Goal: Task Accomplishment & Management: Use online tool/utility

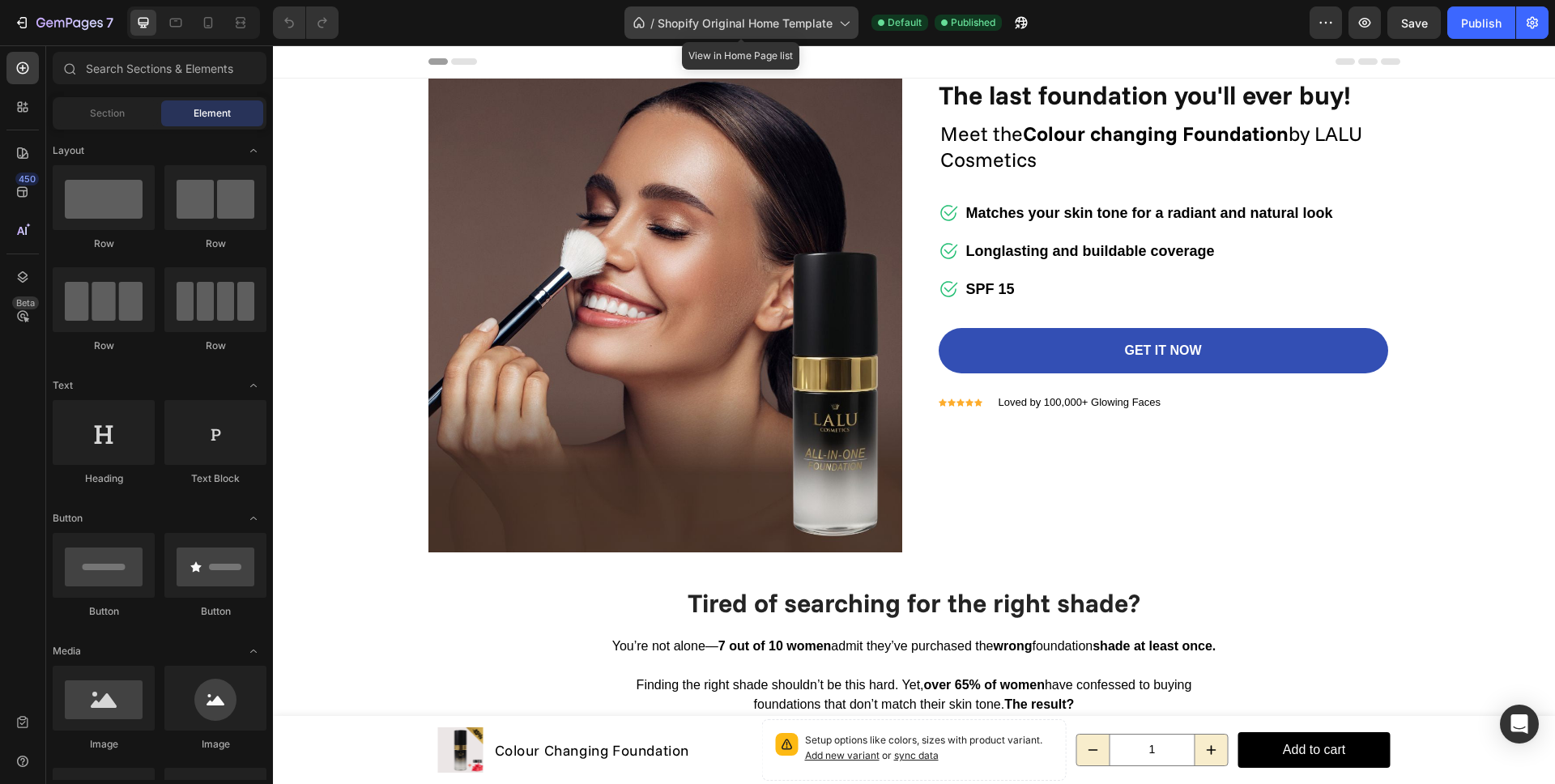
click at [717, 22] on span "Shopify Original Home Template" at bounding box center [745, 23] width 175 height 17
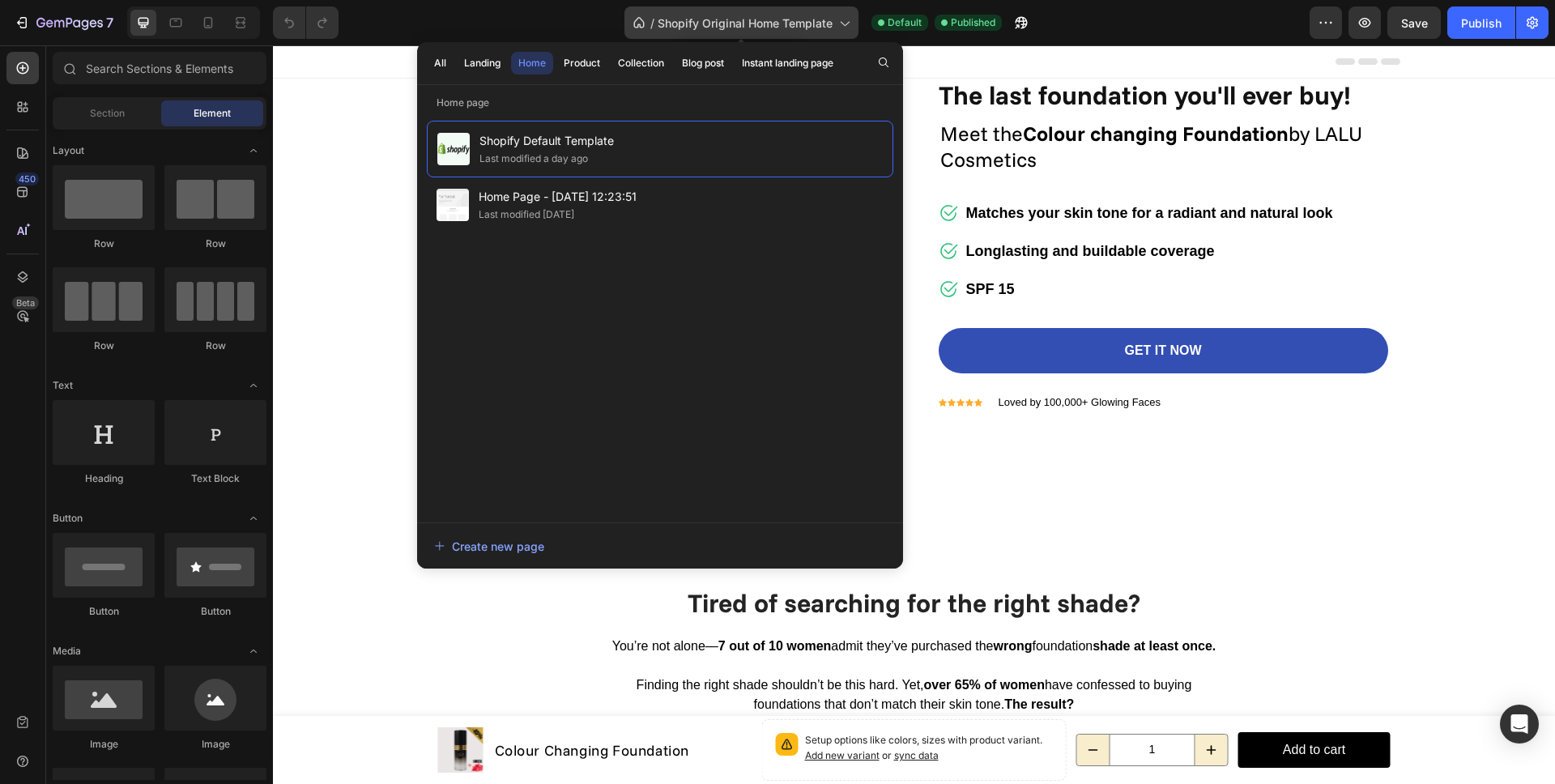
click at [717, 22] on span "Shopify Original Home Template" at bounding box center [745, 23] width 175 height 17
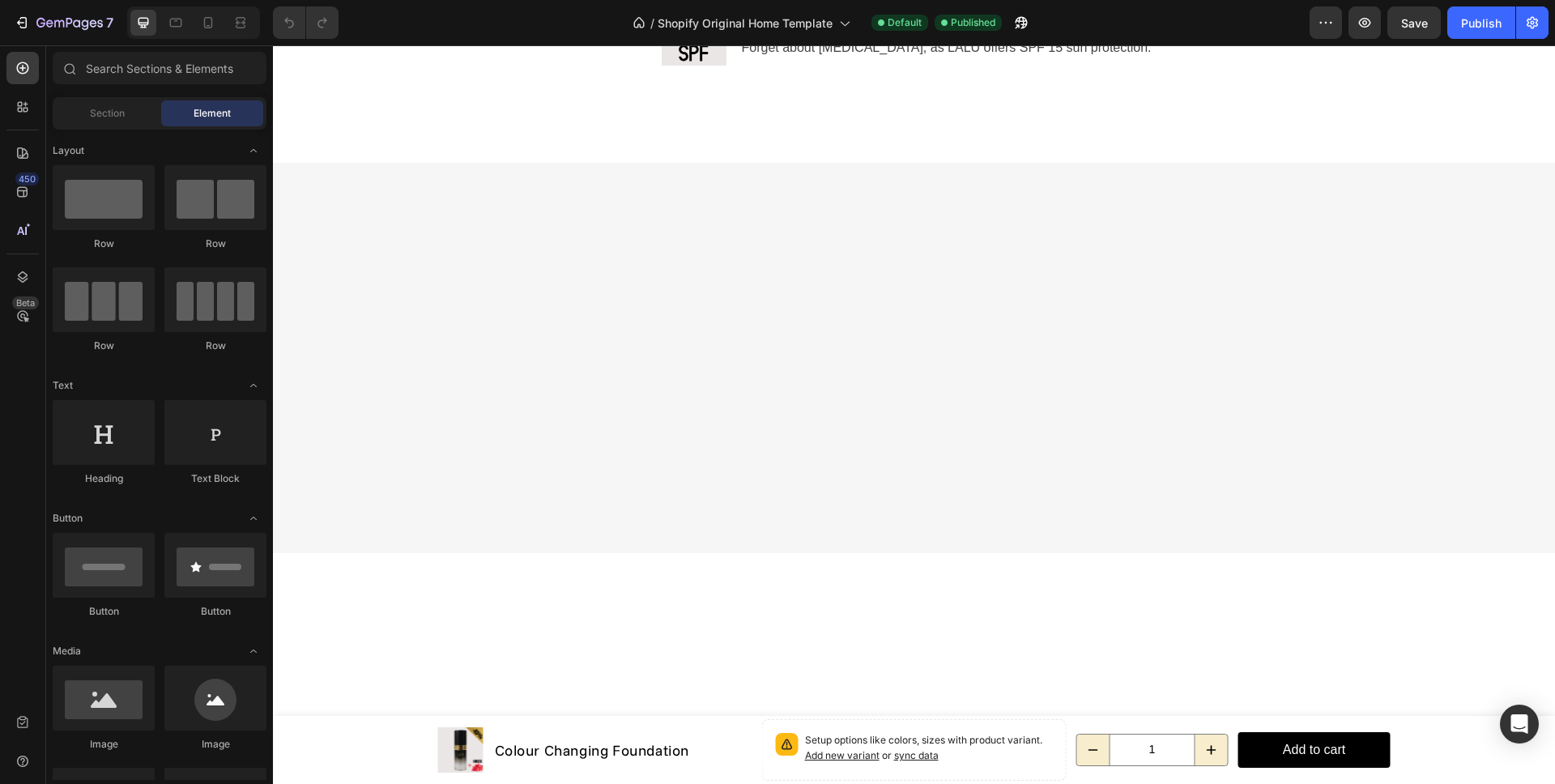
scroll to position [2054, 0]
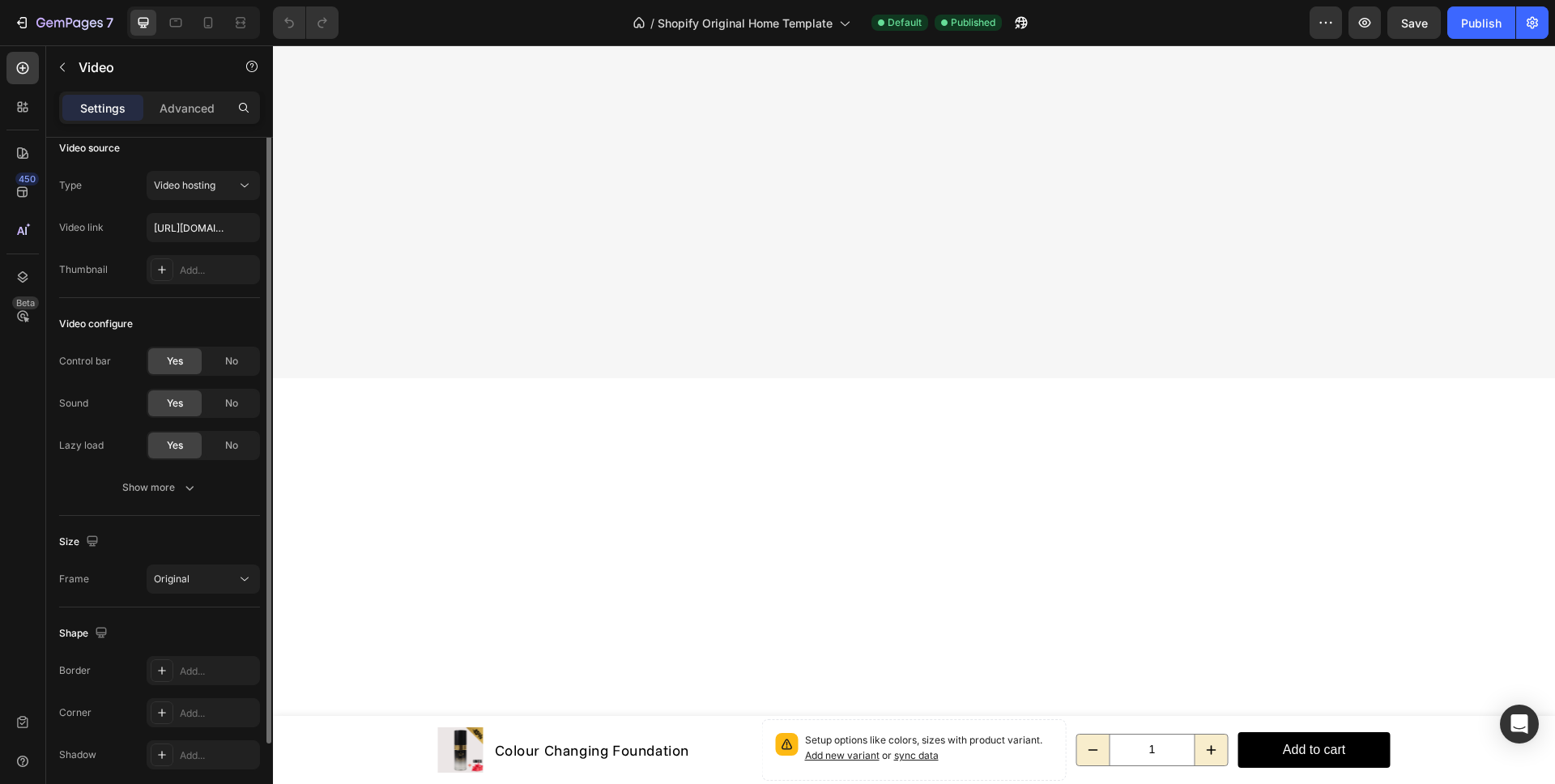
scroll to position [0, 0]
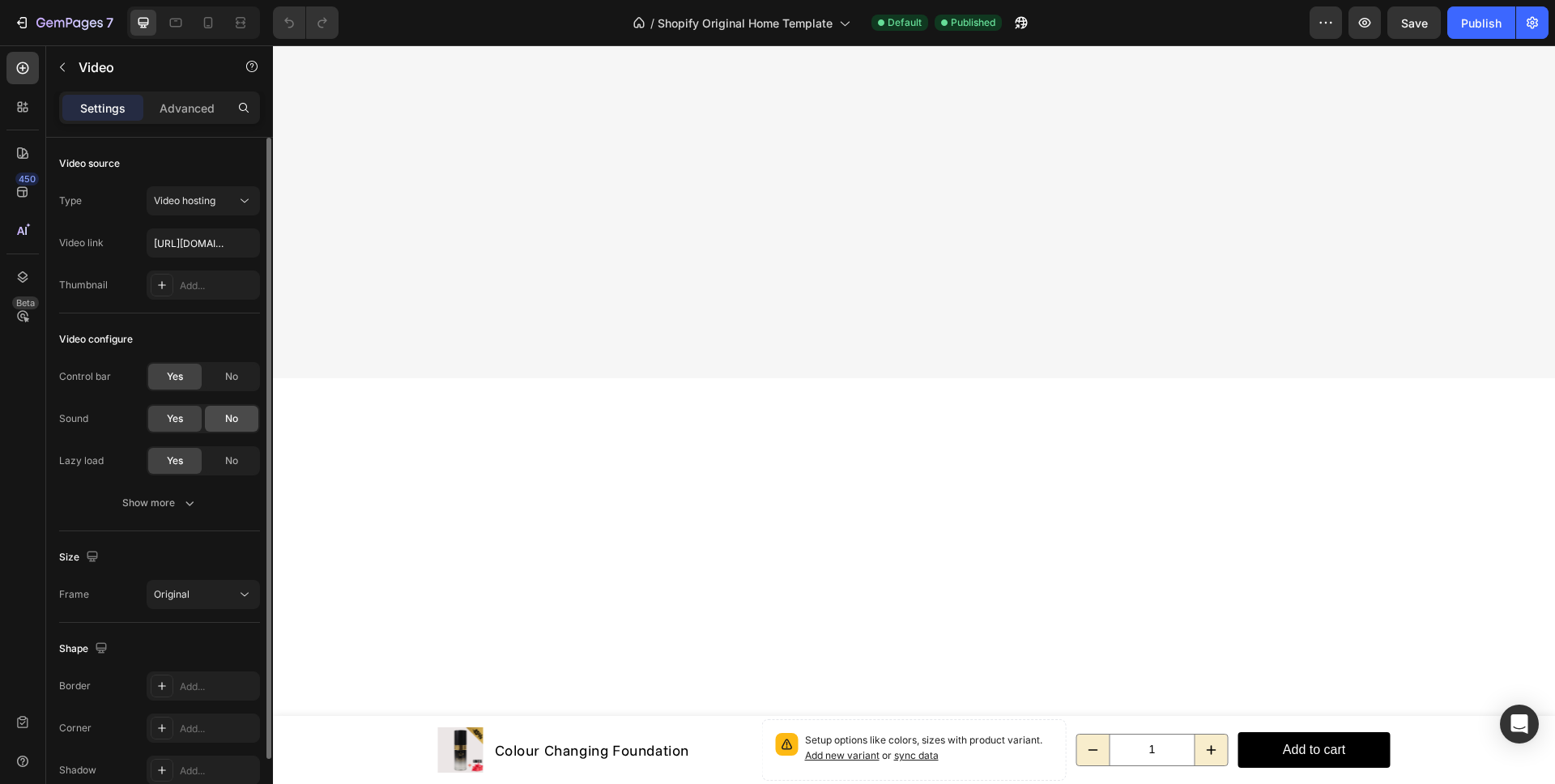
click at [221, 422] on div "No" at bounding box center [231, 419] width 53 height 26
click at [181, 504] on icon "button" at bounding box center [189, 502] width 17 height 17
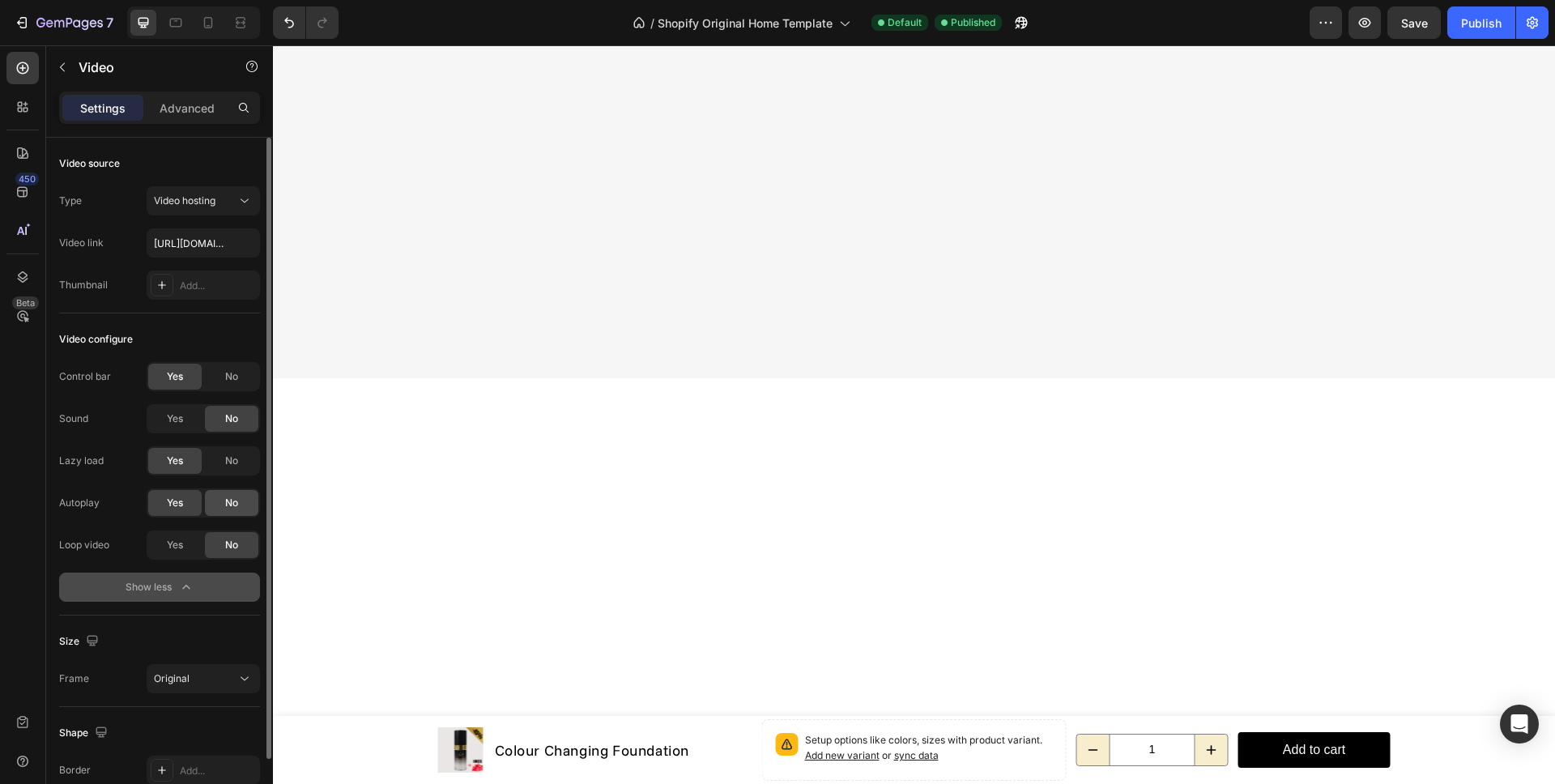
click at [233, 504] on span "No" at bounding box center [231, 502] width 13 height 15
click at [184, 421] on div "Yes" at bounding box center [174, 419] width 53 height 26
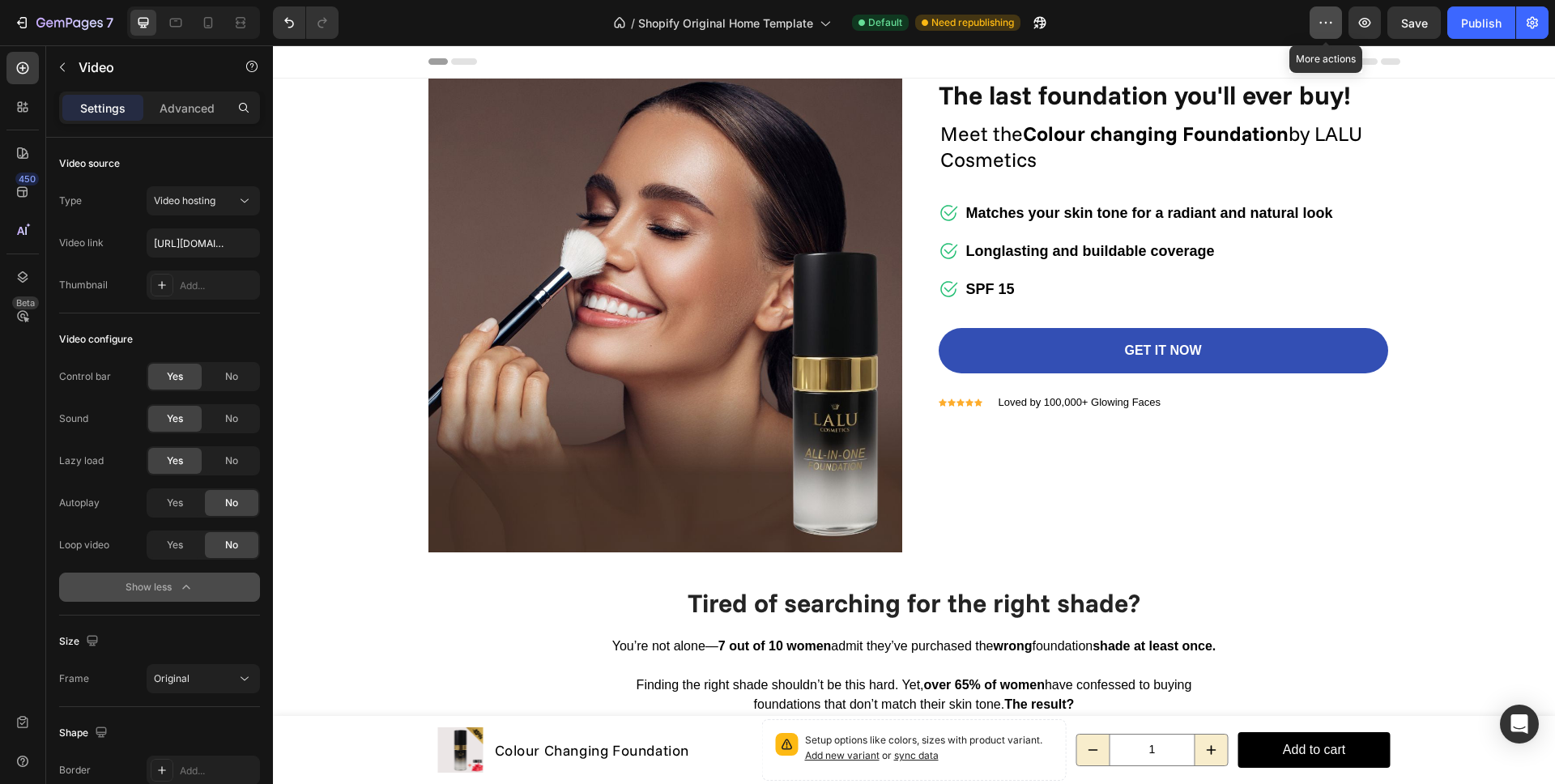
click at [1323, 30] on icon "button" at bounding box center [1326, 23] width 17 height 17
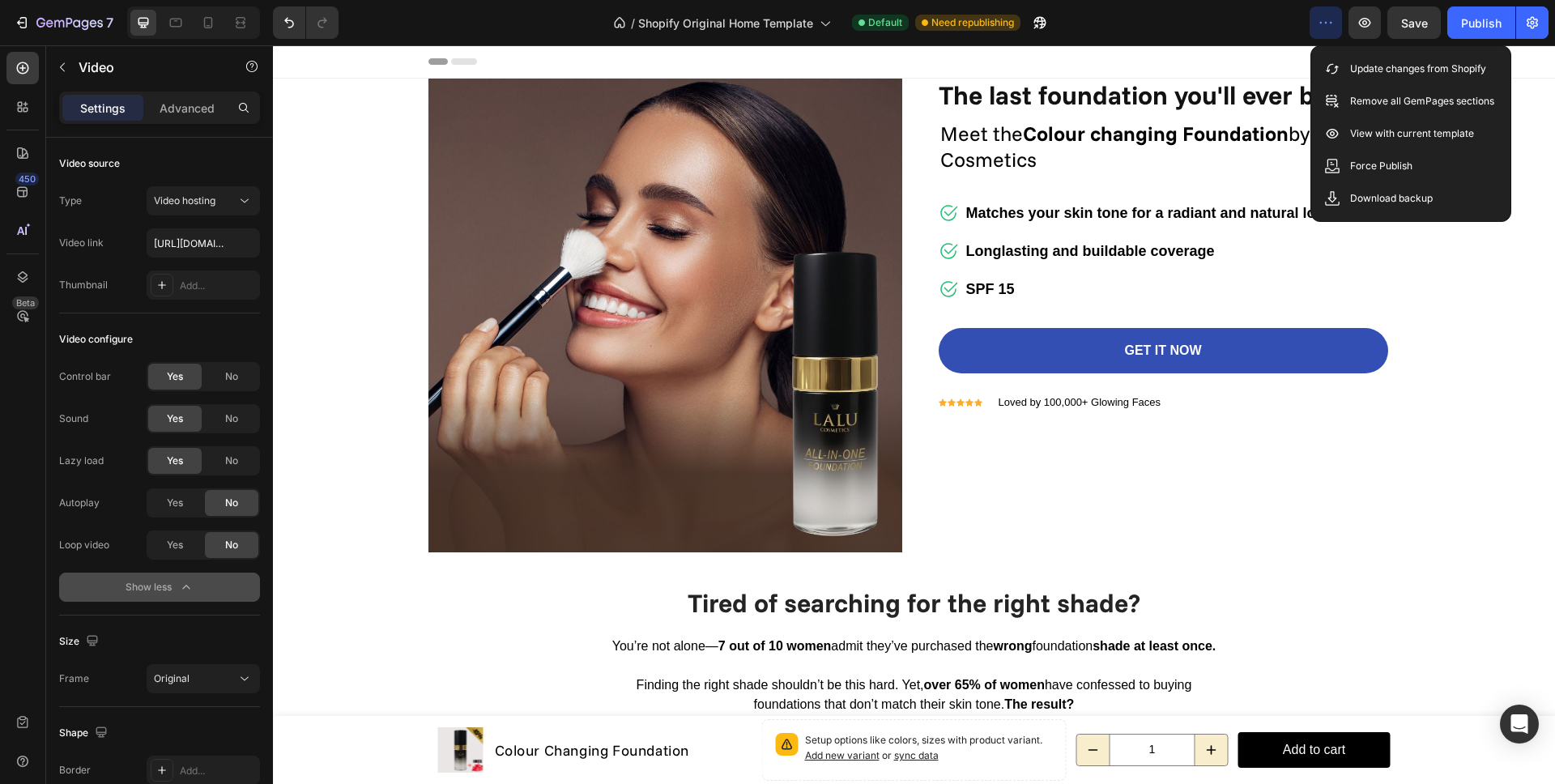
click at [1326, 28] on icon "button" at bounding box center [1326, 23] width 17 height 17
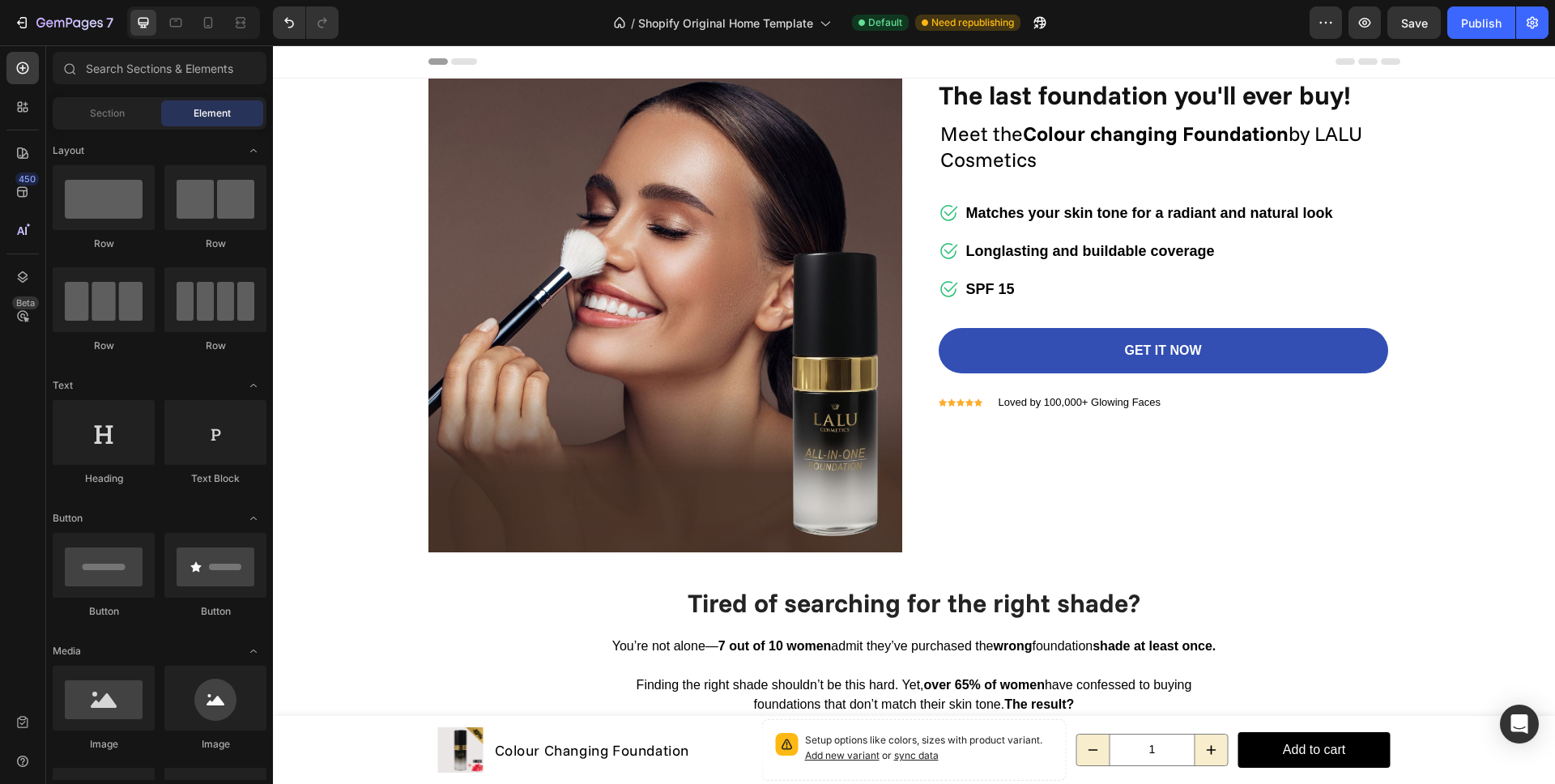
click at [381, 61] on div at bounding box center [914, 62] width 1282 height 33
click at [473, 63] on div at bounding box center [914, 61] width 972 height 32
click at [462, 63] on icon at bounding box center [464, 61] width 26 height 6
click at [164, 71] on input "text" at bounding box center [159, 67] width 214 height 32
click at [408, 33] on div "/ Shopify Original Home Template Default Need republishing" at bounding box center [830, 22] width 958 height 32
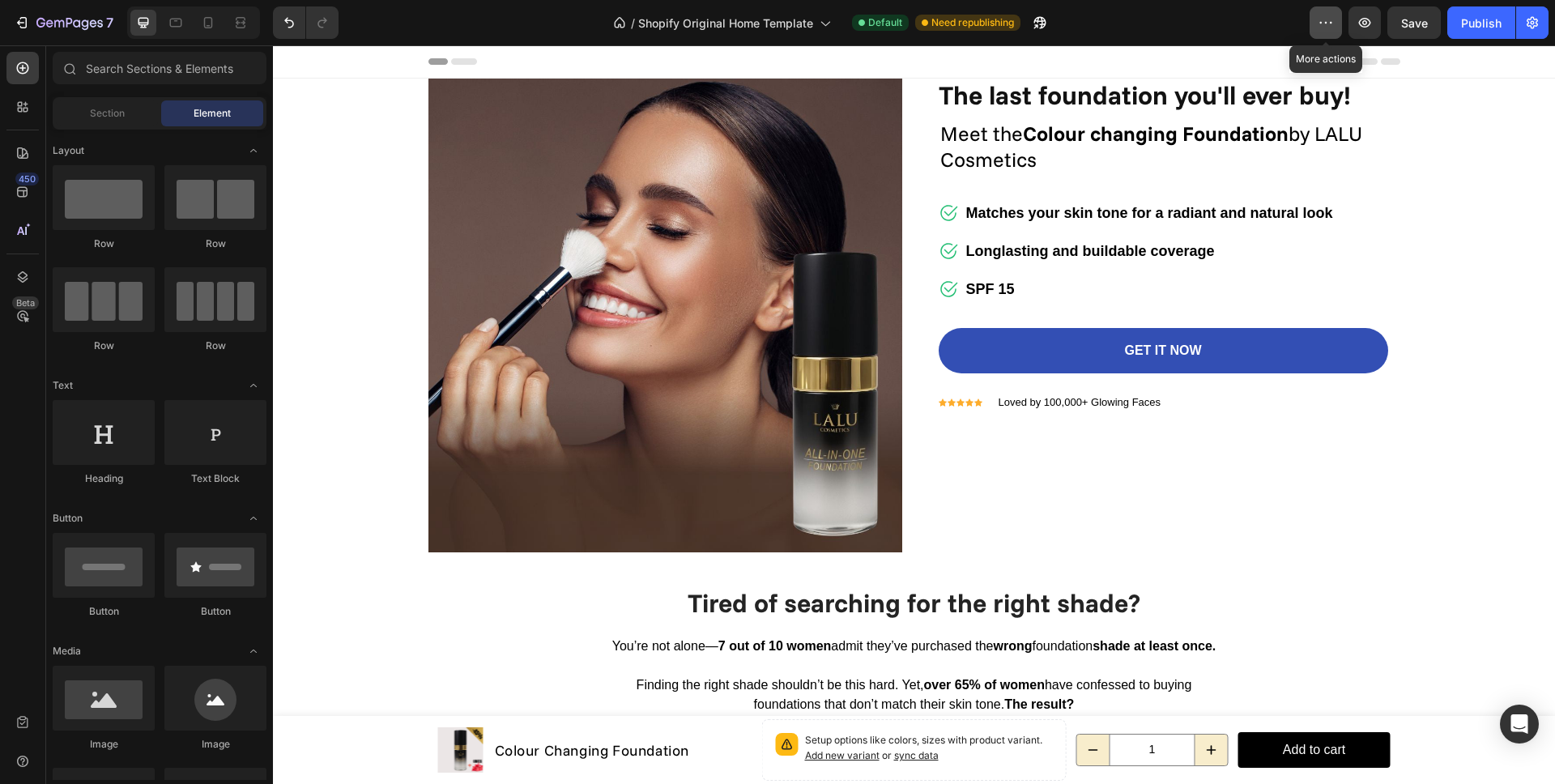
click at [1313, 27] on button "button" at bounding box center [1326, 22] width 32 height 32
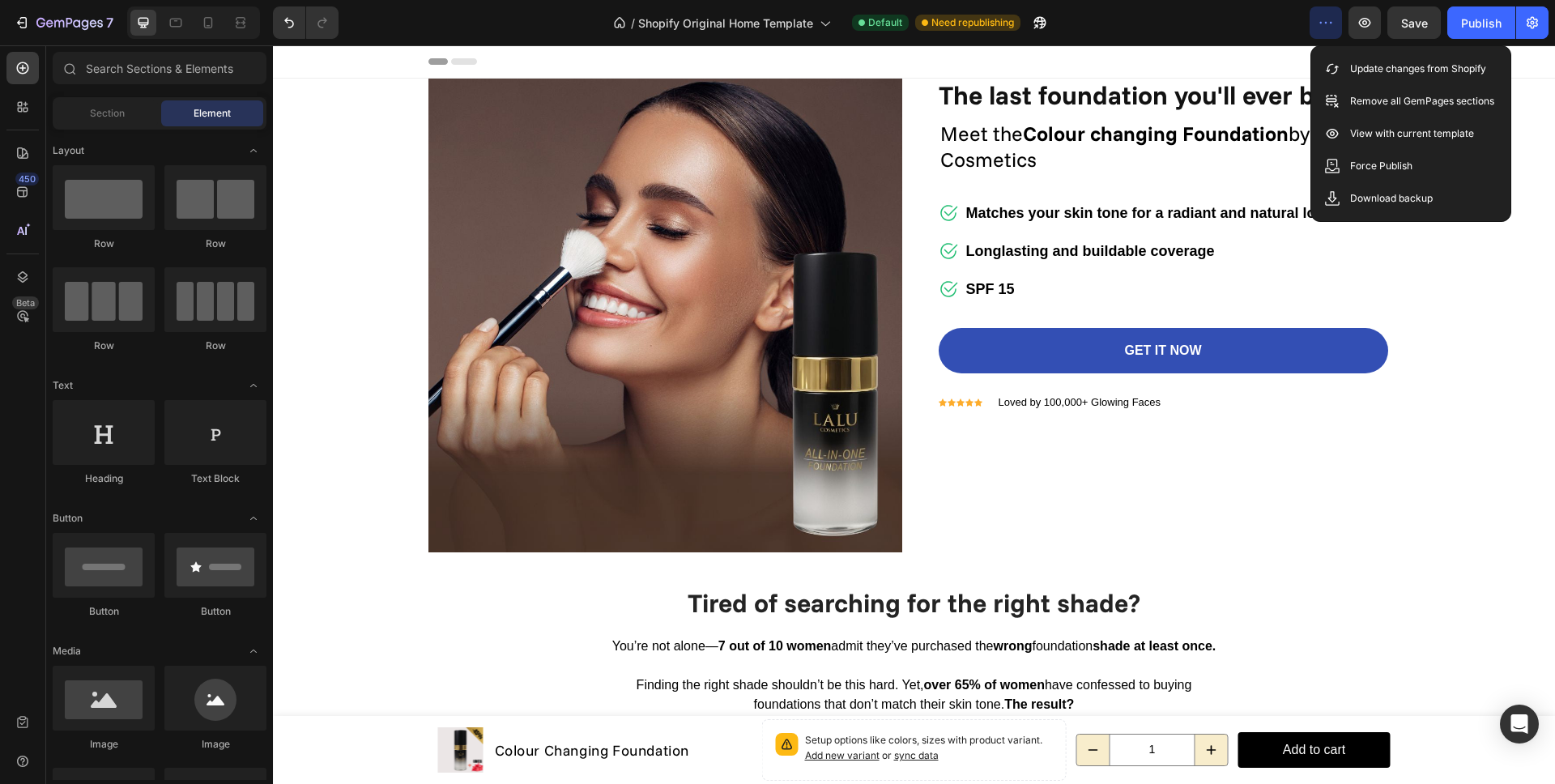
click at [1321, 27] on icon "button" at bounding box center [1326, 23] width 17 height 17
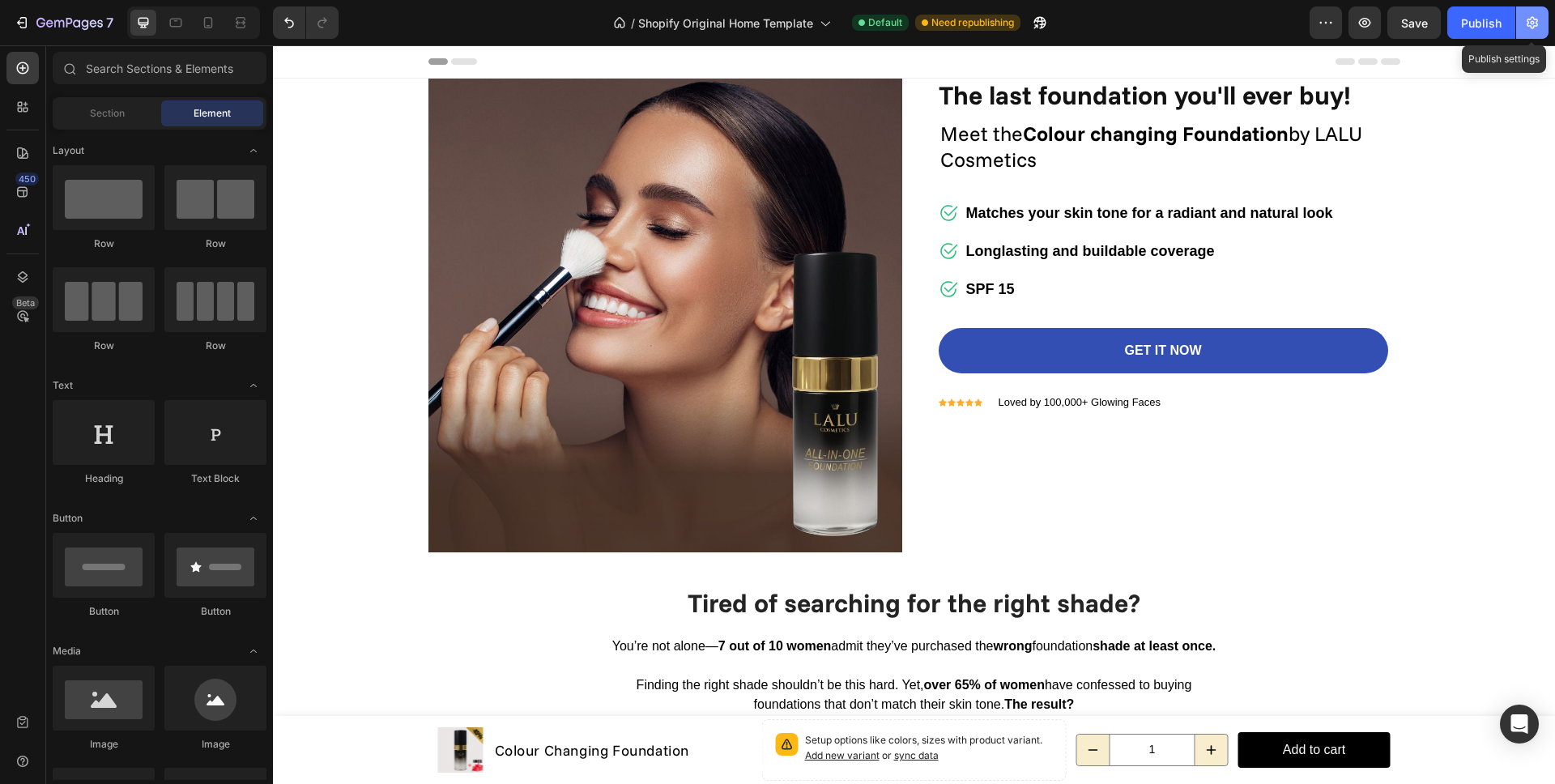
click at [1536, 27] on icon "button" at bounding box center [1532, 23] width 17 height 17
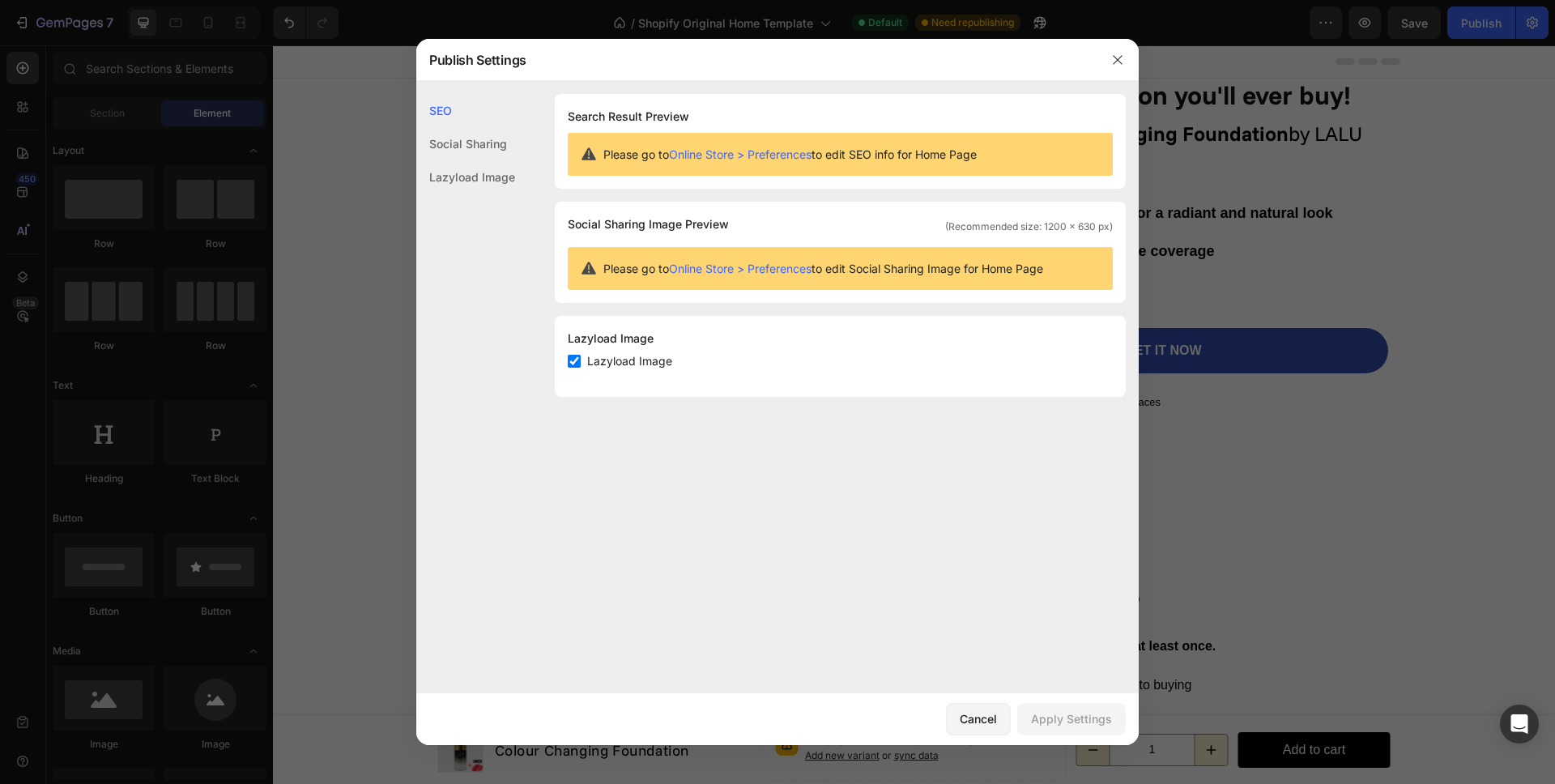
click at [480, 145] on div "Social Sharing" at bounding box center [466, 144] width 99 height 33
click at [469, 177] on div "Lazyload Image" at bounding box center [466, 177] width 99 height 33
click at [460, 142] on div "Social Sharing" at bounding box center [466, 144] width 99 height 33
click at [448, 115] on div "SEO" at bounding box center [466, 110] width 99 height 33
click at [1118, 60] on icon "button" at bounding box center [1117, 60] width 13 height 13
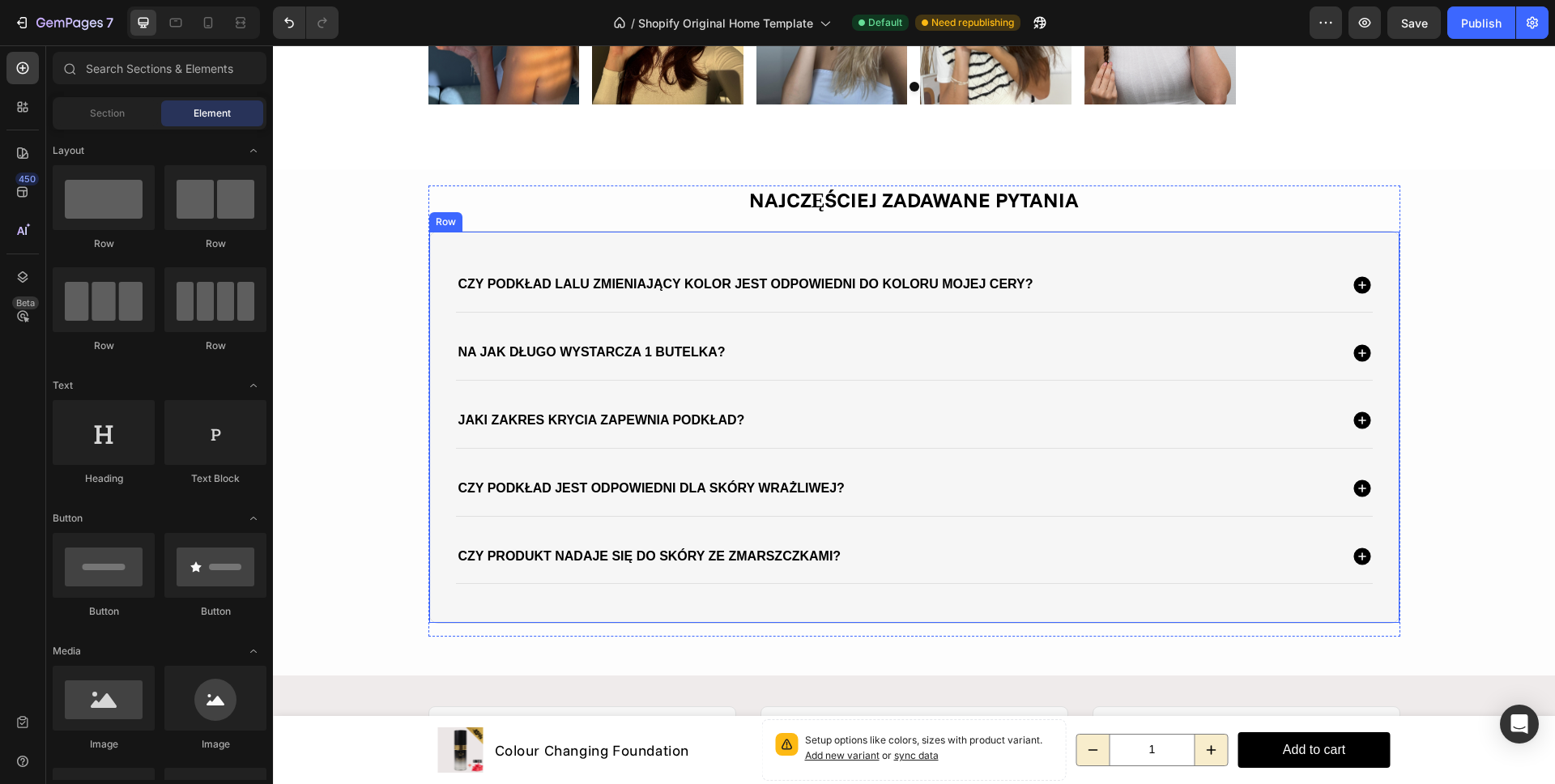
scroll to position [5510, 0]
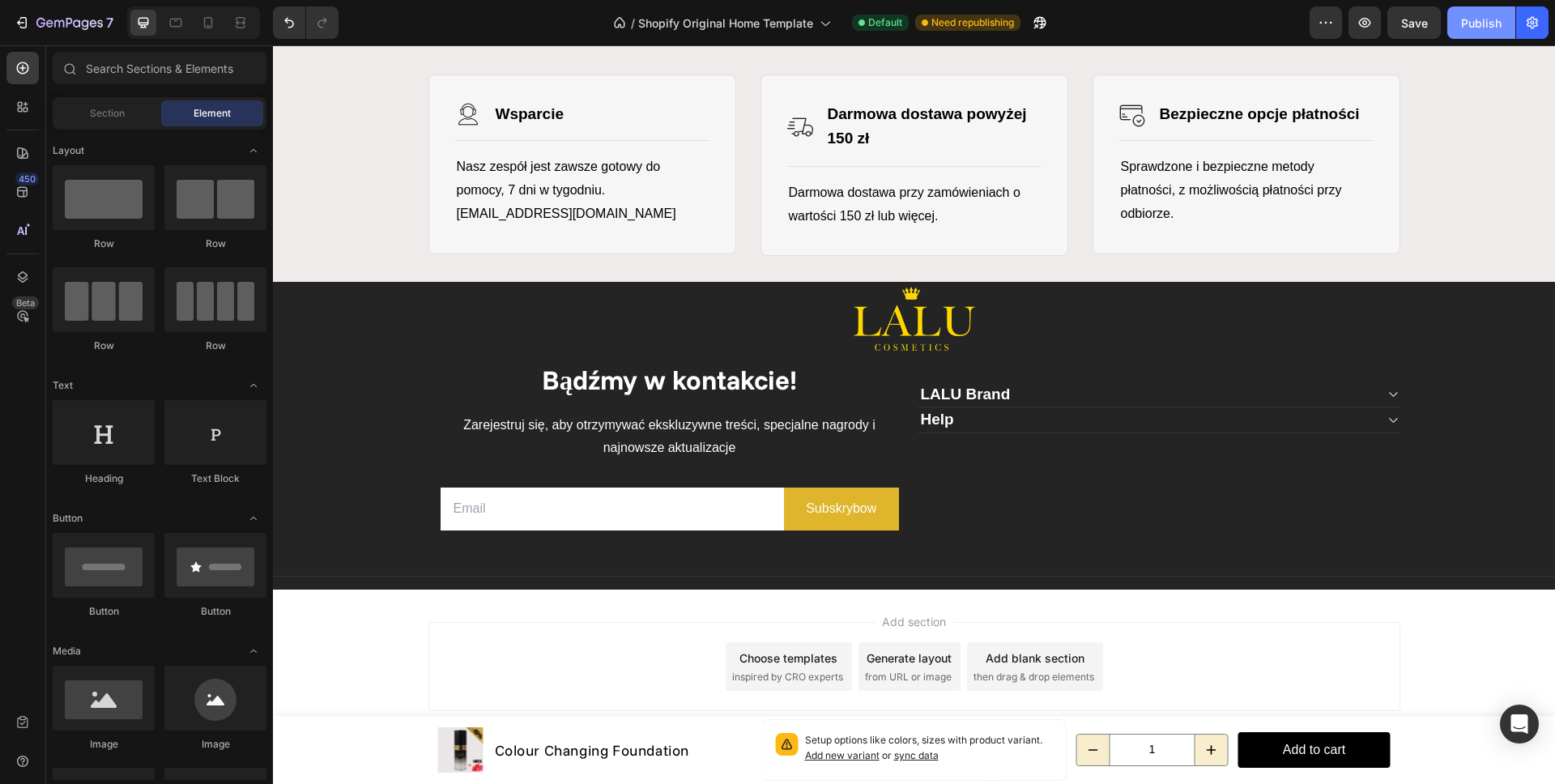
click at [1469, 32] on button "Publish" at bounding box center [1481, 22] width 68 height 32
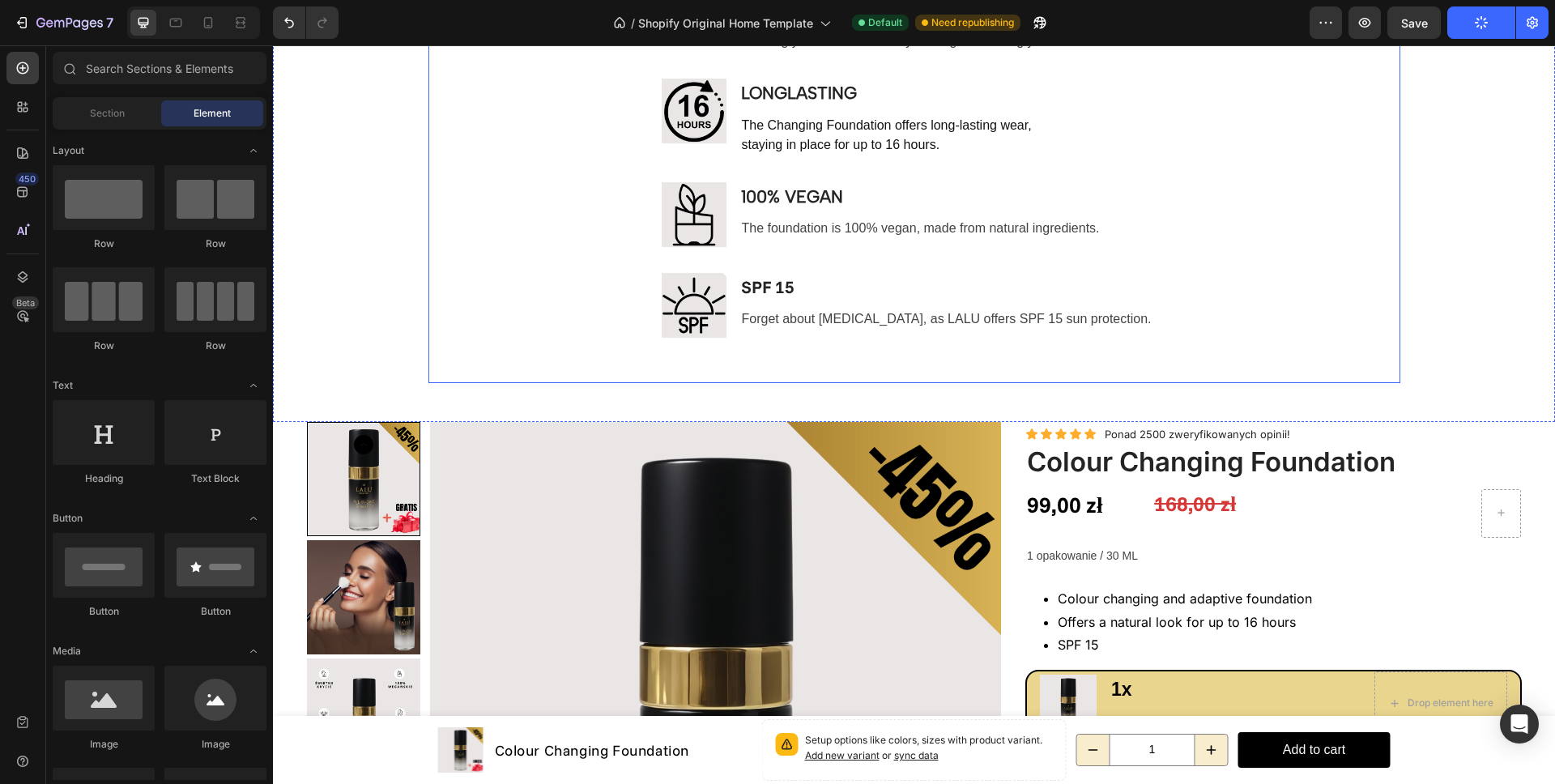
scroll to position [2164, 0]
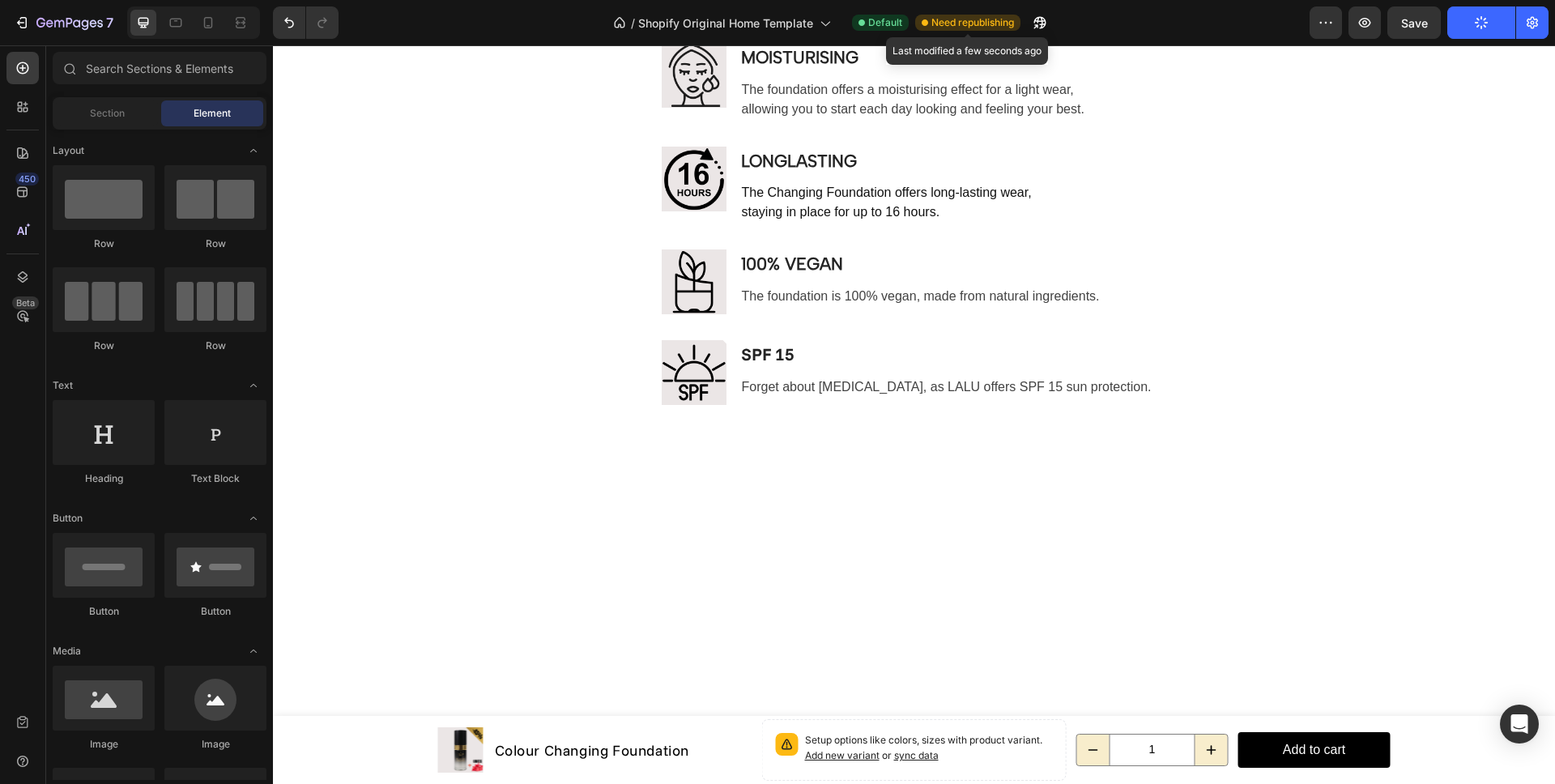
click at [949, 27] on span "Need republishing" at bounding box center [972, 23] width 82 height 15
click at [895, 24] on span "Default" at bounding box center [885, 23] width 34 height 15
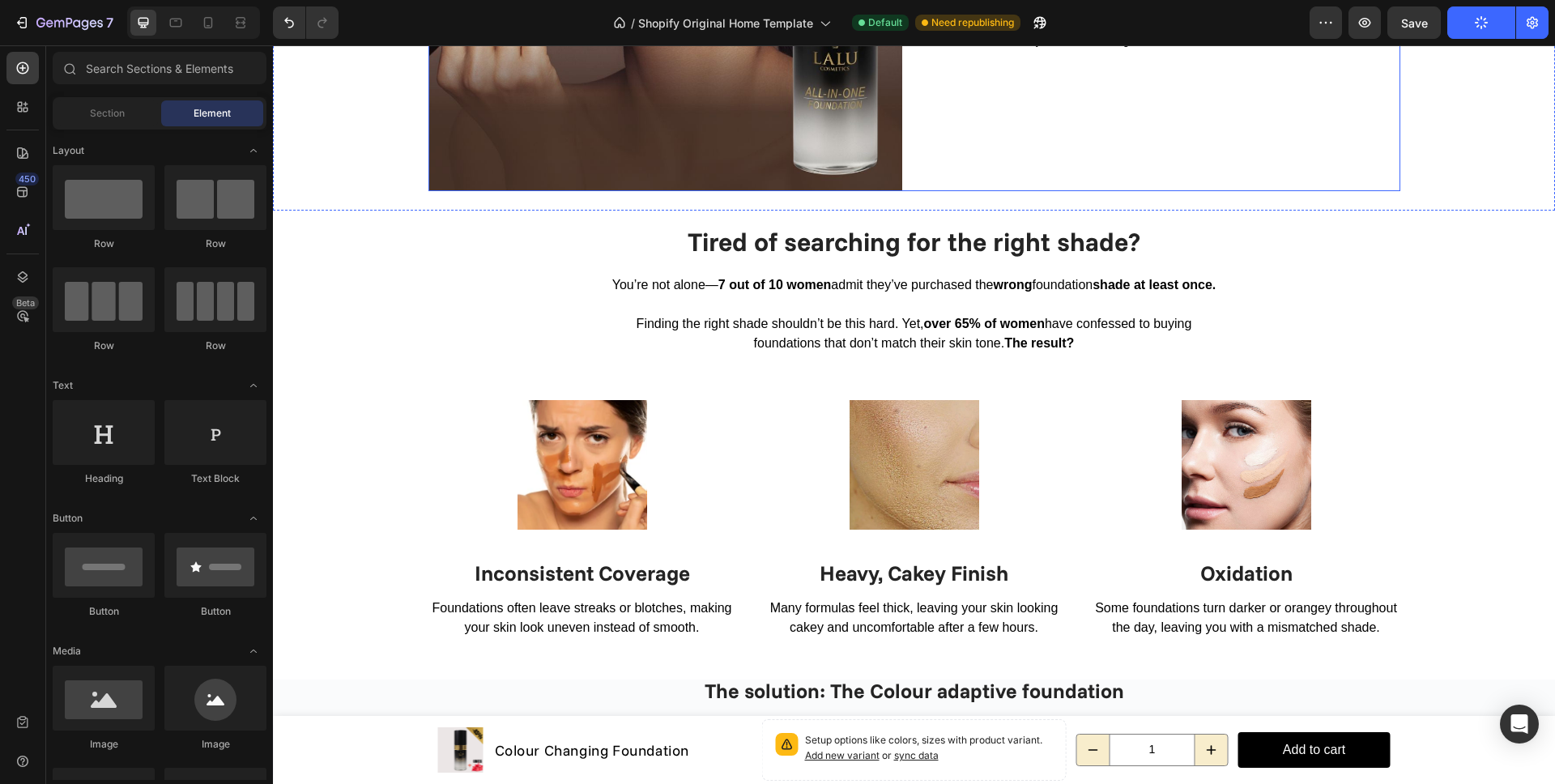
scroll to position [0, 0]
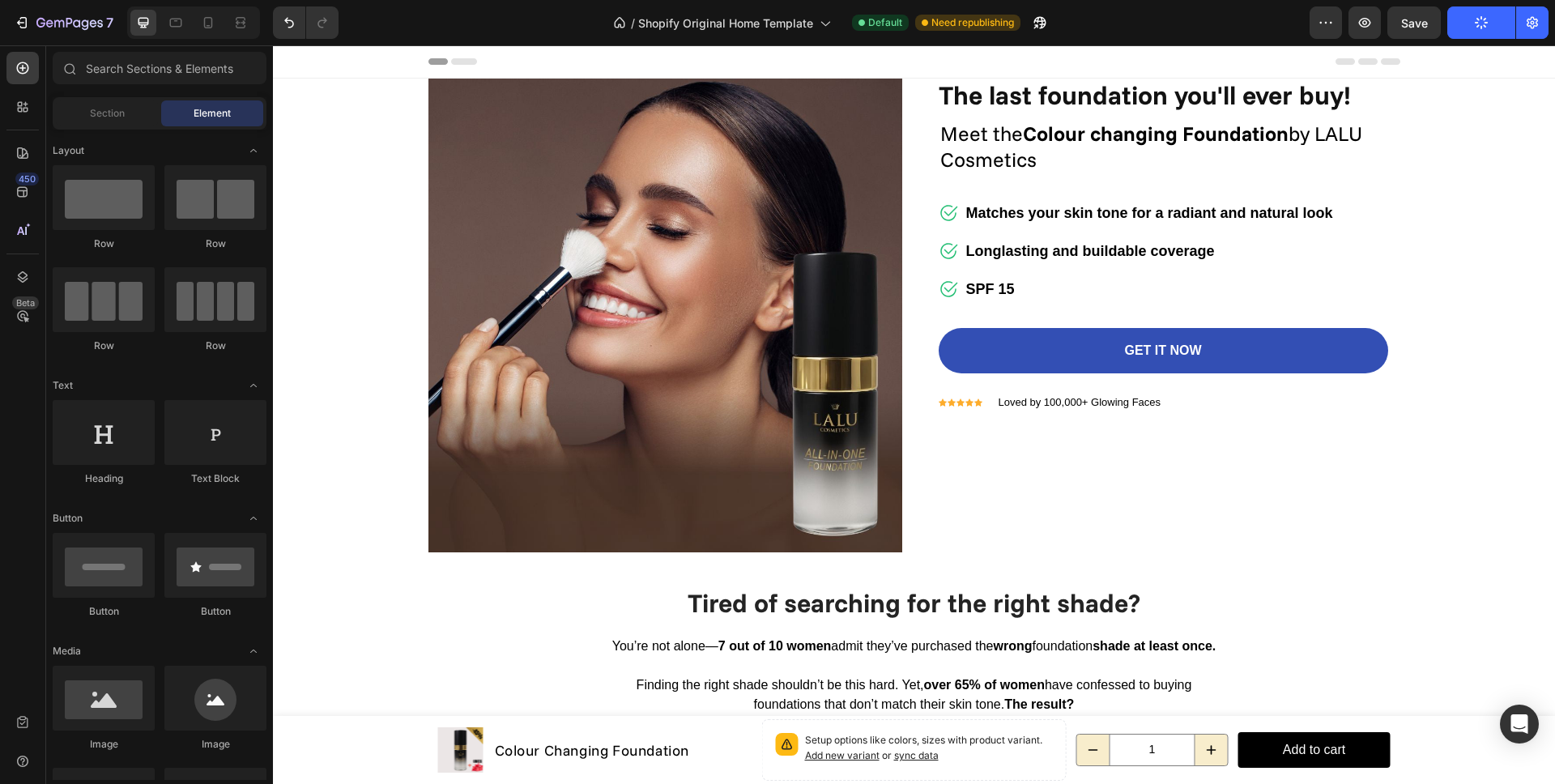
click at [972, 31] on div "/ Shopify Original Home Template Default Need republishing" at bounding box center [830, 22] width 958 height 32
click at [972, 26] on span "Need republishing" at bounding box center [972, 23] width 82 height 15
click at [776, 27] on span "Shopify Original Home Template" at bounding box center [725, 23] width 175 height 17
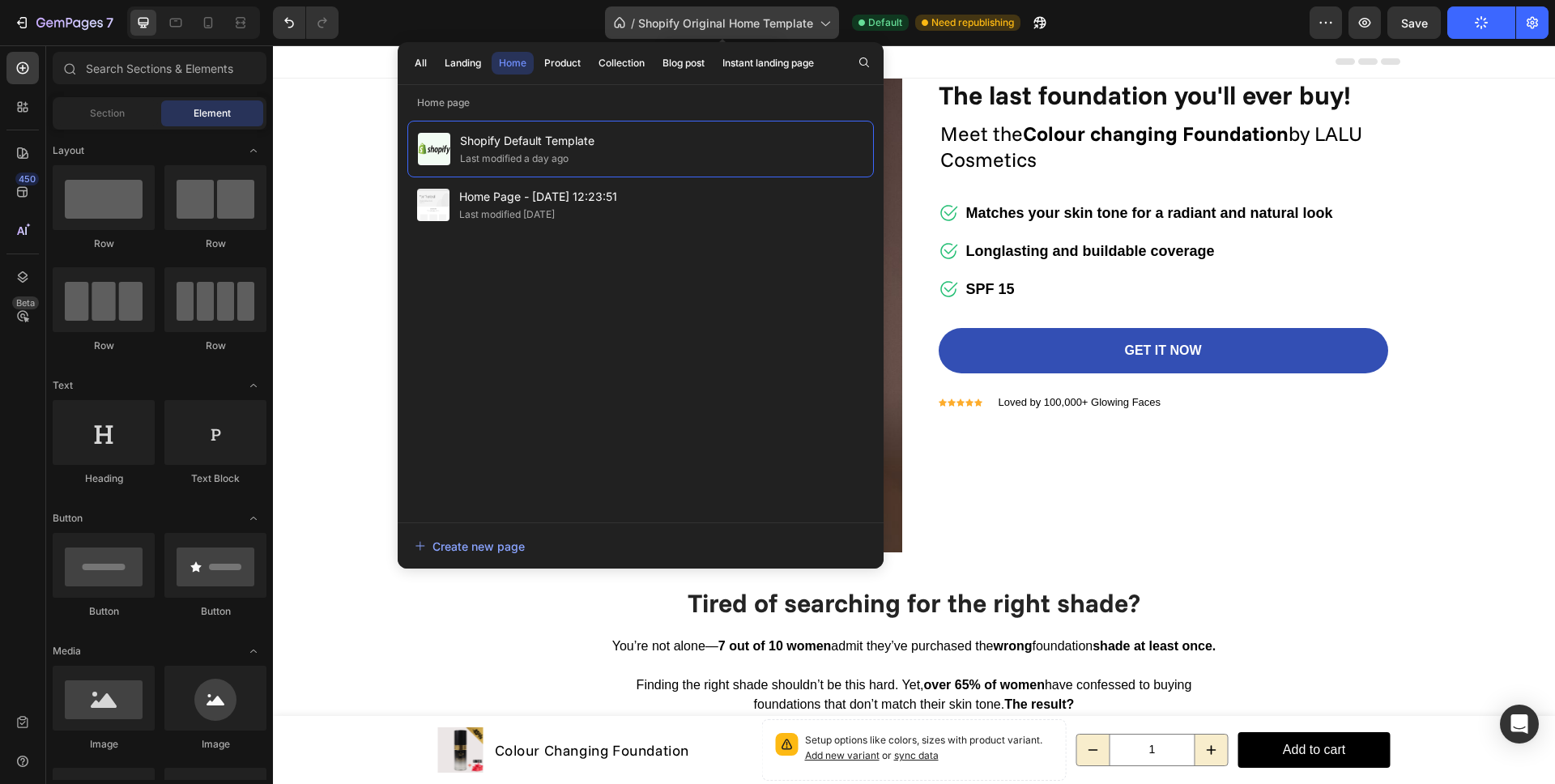
click at [804, 23] on span "Shopify Original Home Template" at bounding box center [725, 23] width 175 height 17
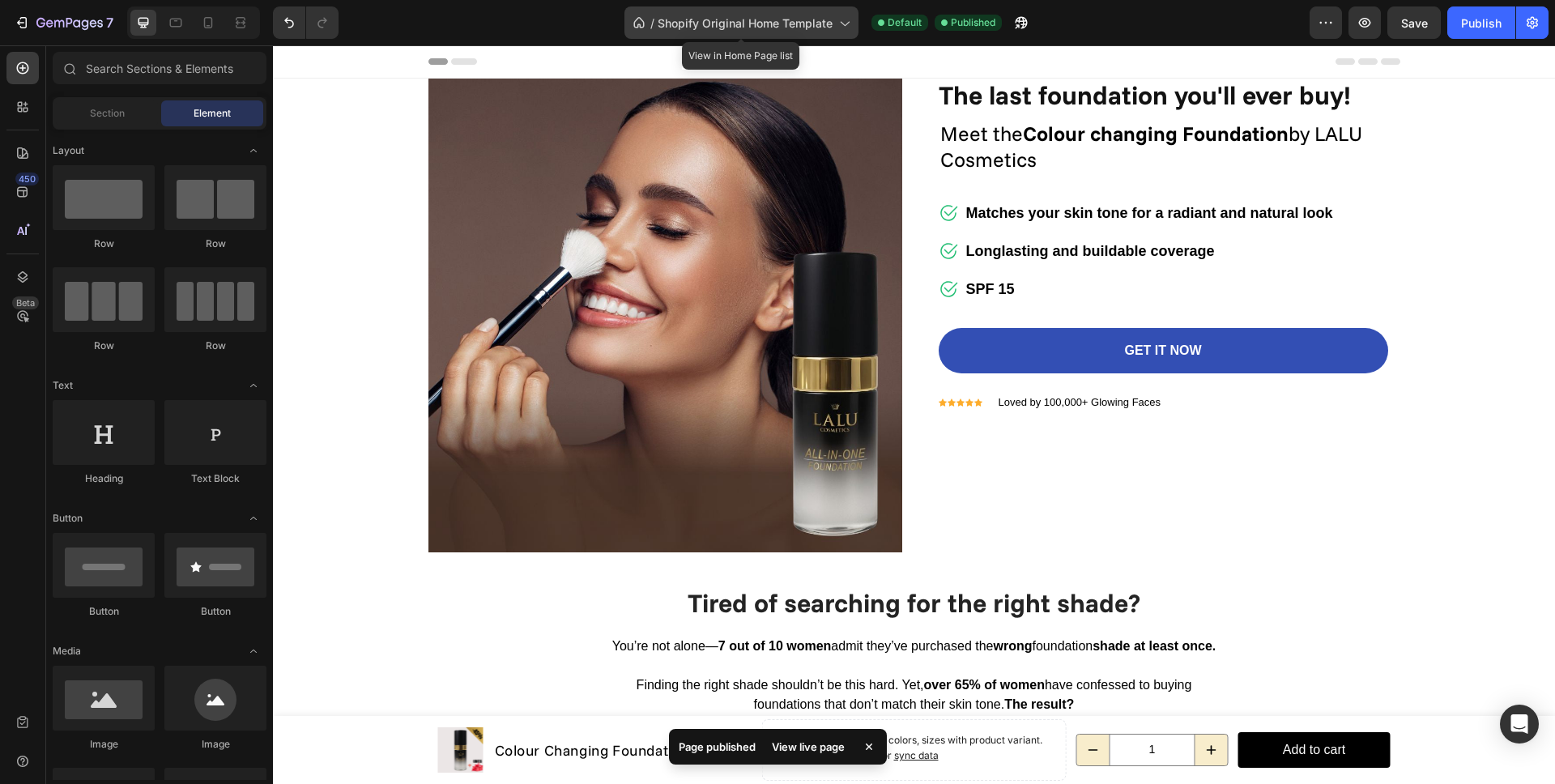
click at [727, 21] on span "Shopify Original Home Template" at bounding box center [745, 23] width 175 height 17
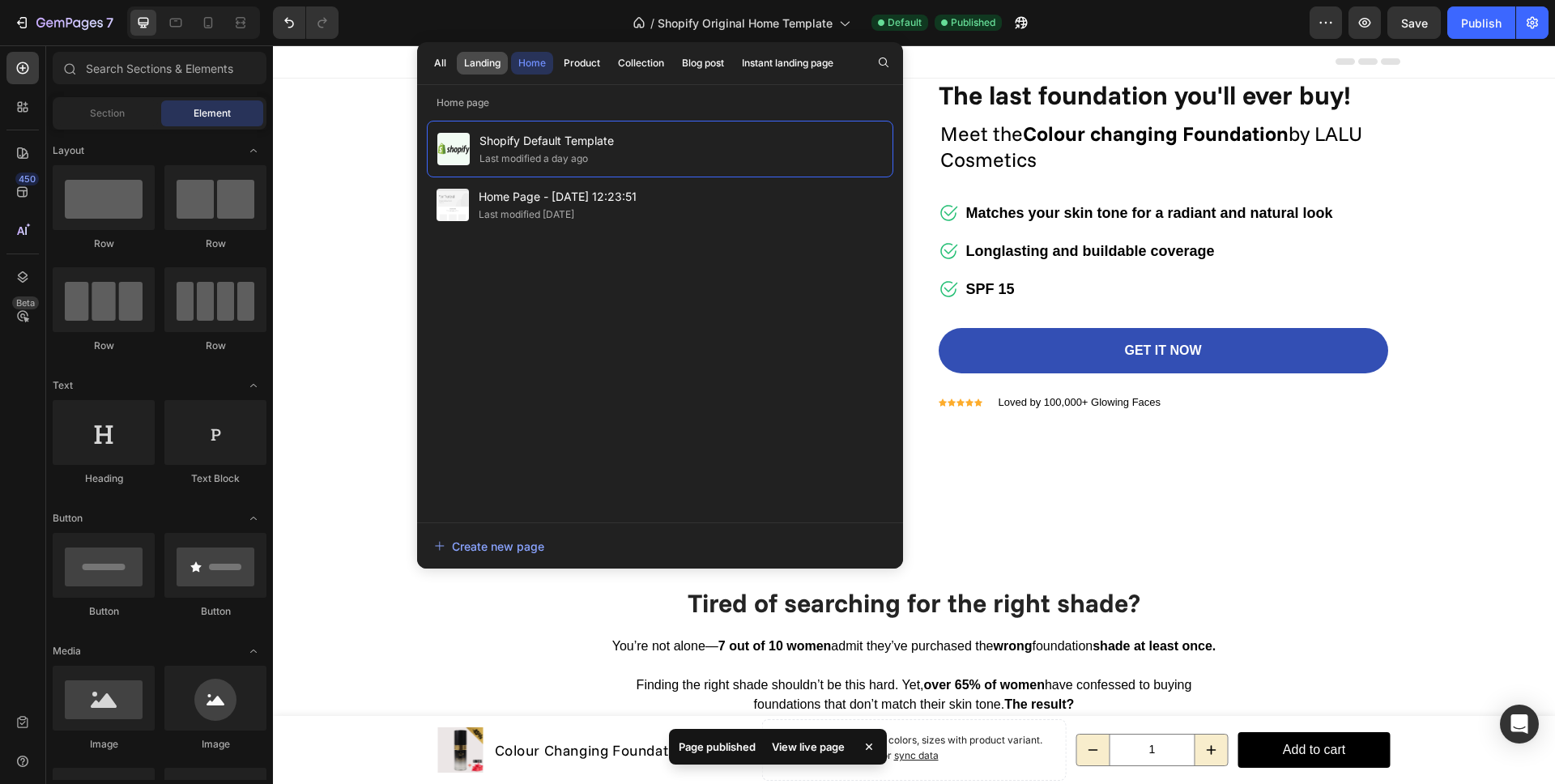
click at [501, 61] on button "Landing" at bounding box center [482, 63] width 51 height 23
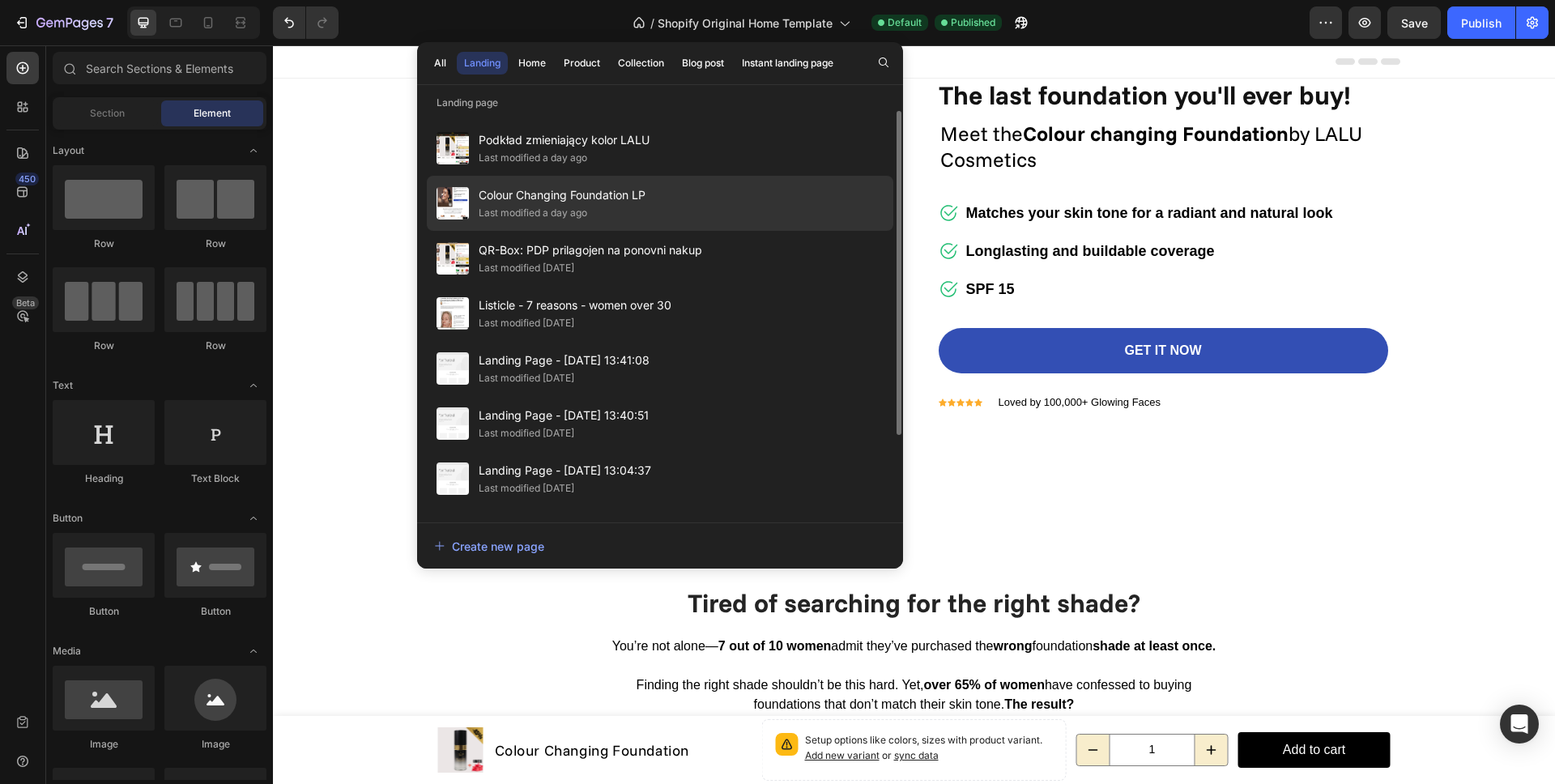
click at [568, 198] on span "Colour Changing Foundation LP" at bounding box center [562, 195] width 167 height 19
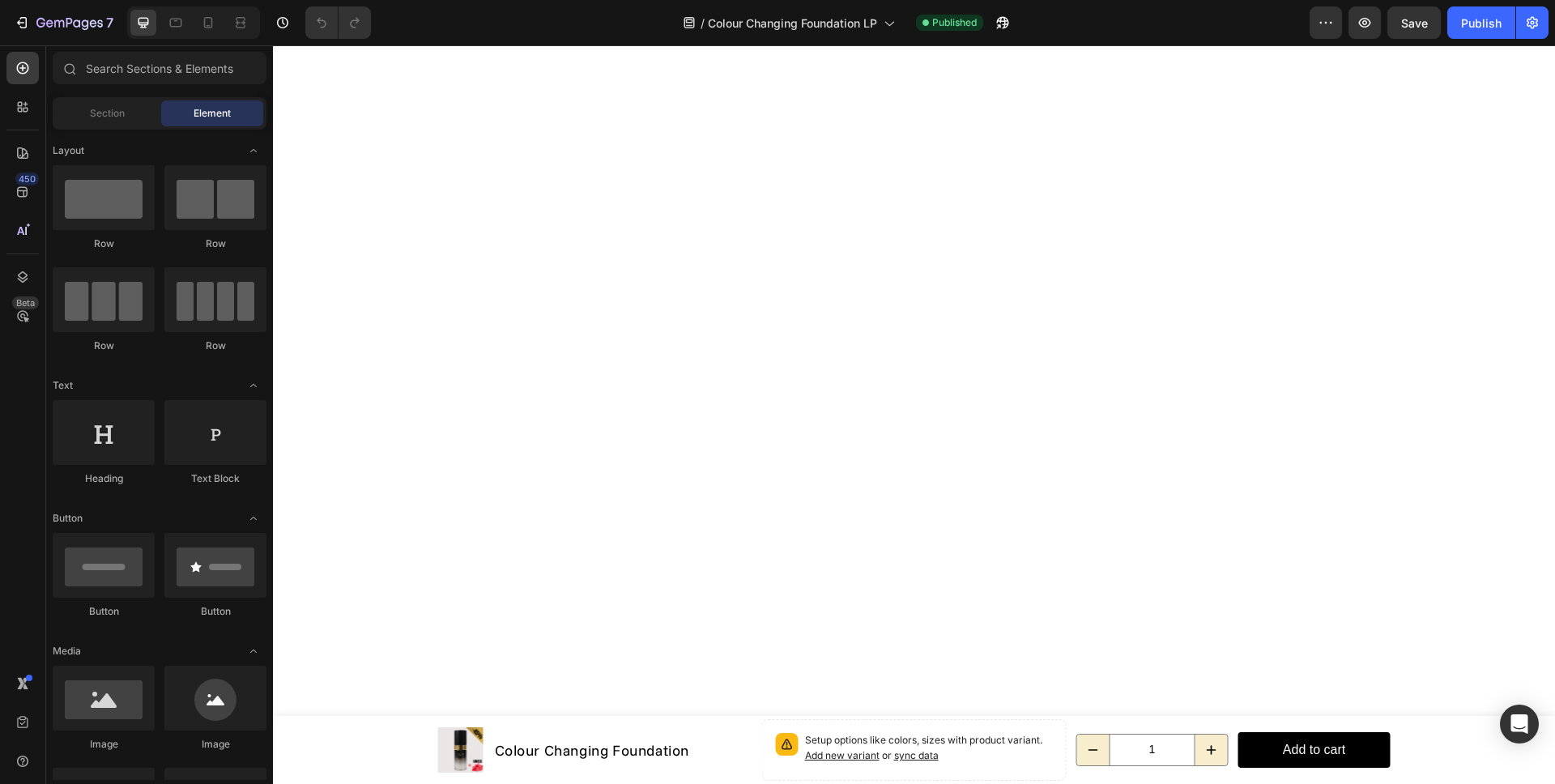
scroll to position [1913, 0]
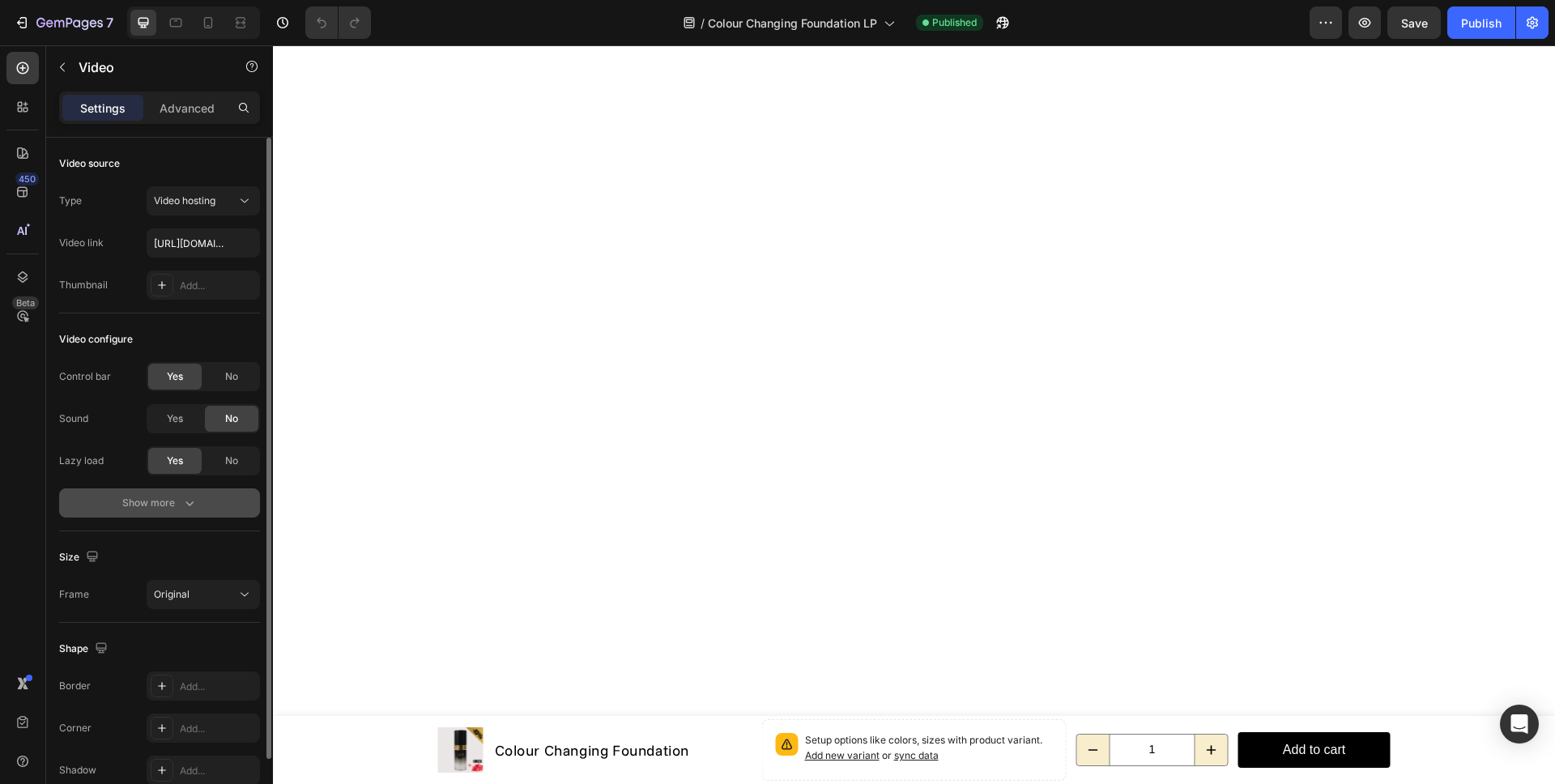
click at [174, 506] on div "Show more" at bounding box center [160, 502] width 75 height 17
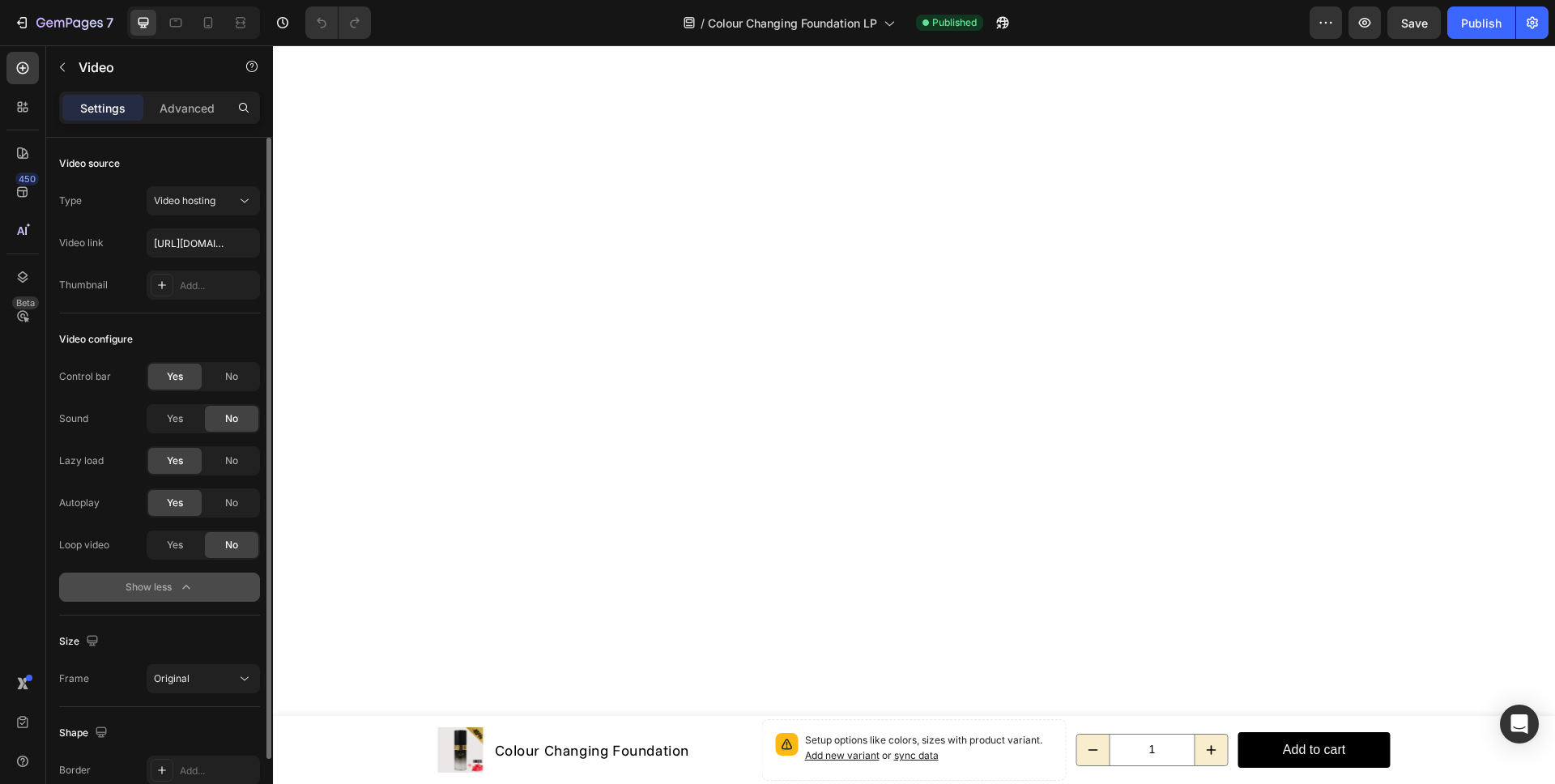
click at [190, 595] on button "Show less" at bounding box center [160, 586] width 201 height 29
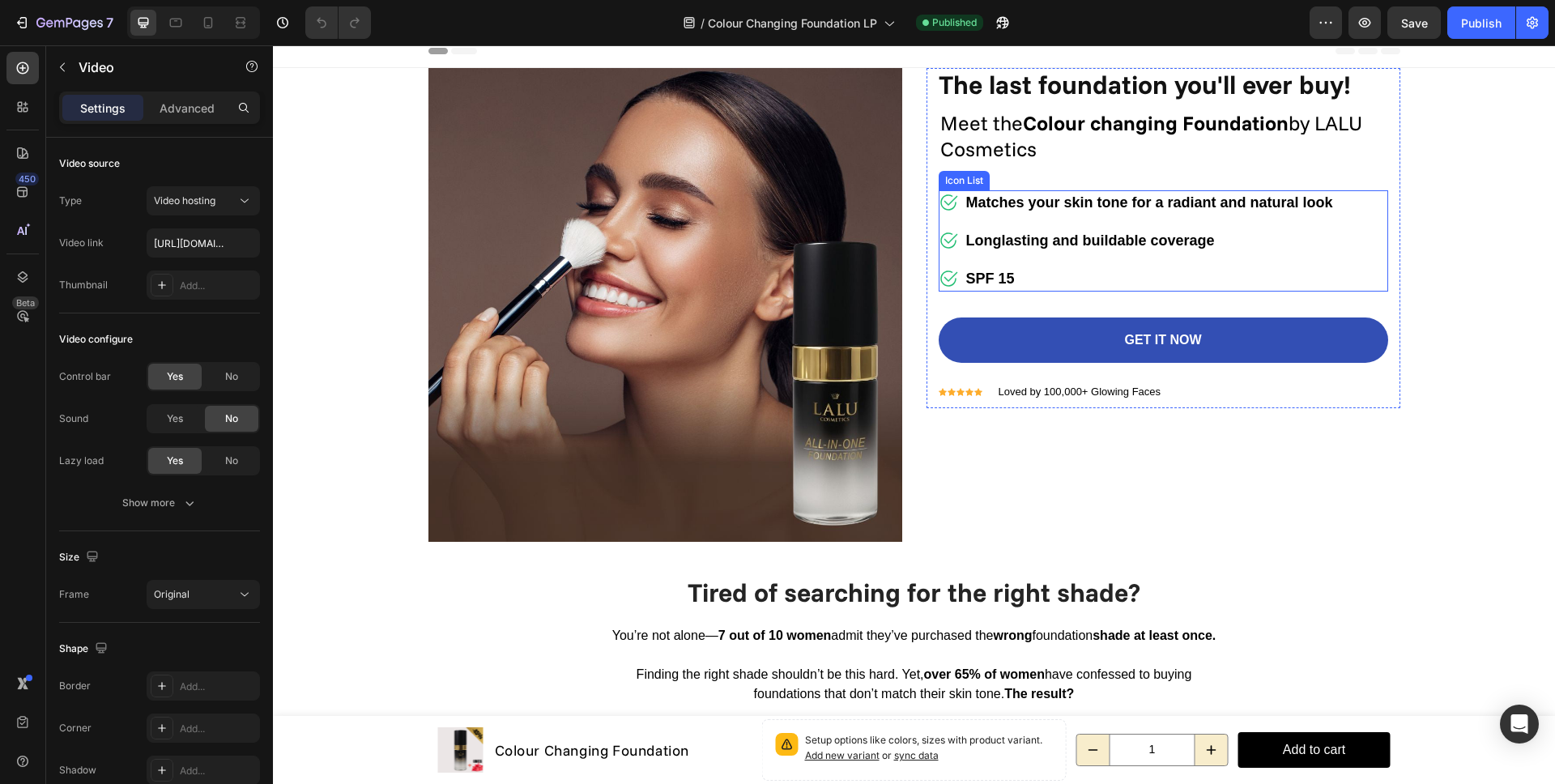
scroll to position [0, 0]
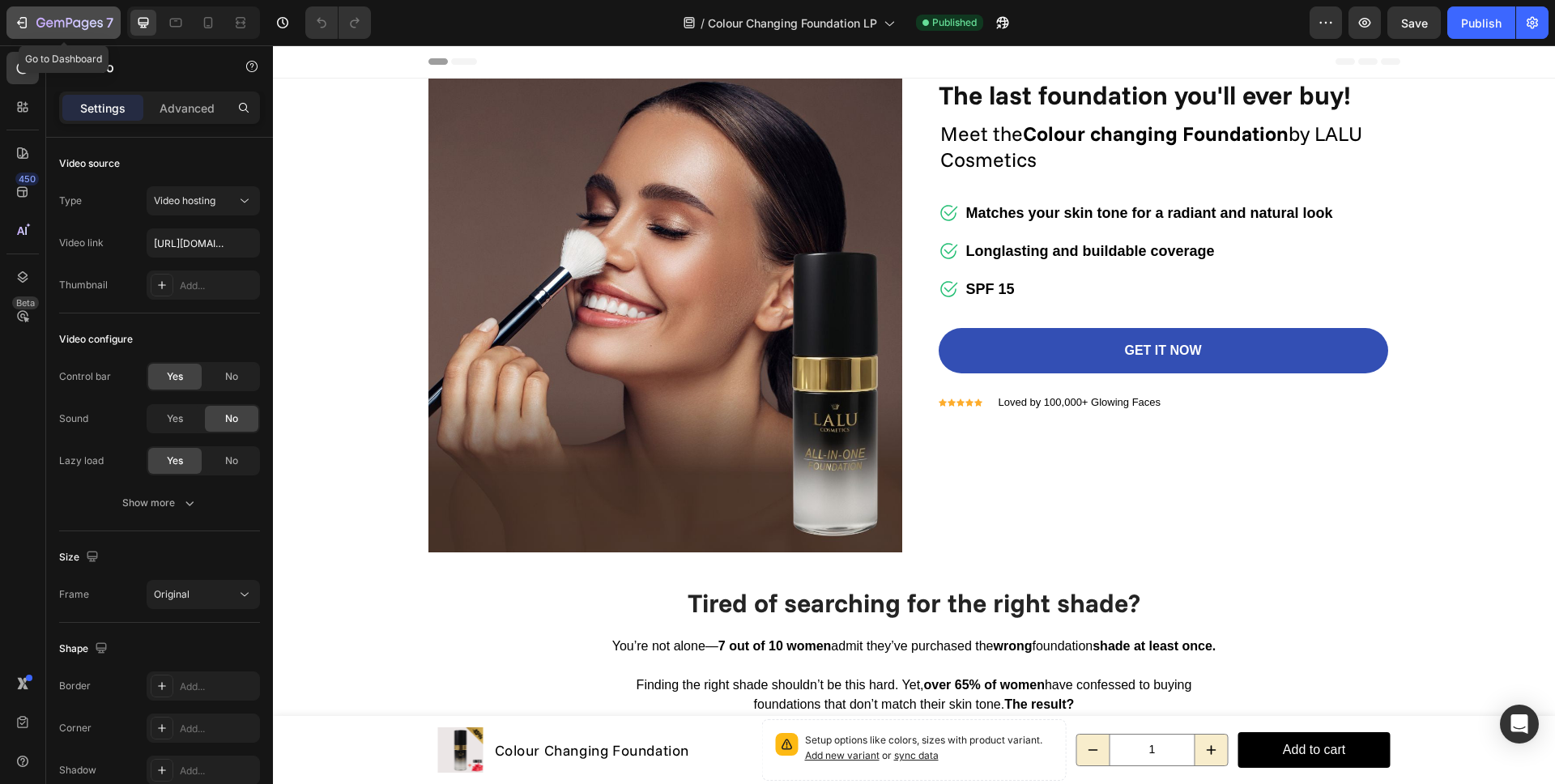
click at [49, 25] on icon "button" at bounding box center [70, 24] width 67 height 14
